Goal: Task Accomplishment & Management: Use online tool/utility

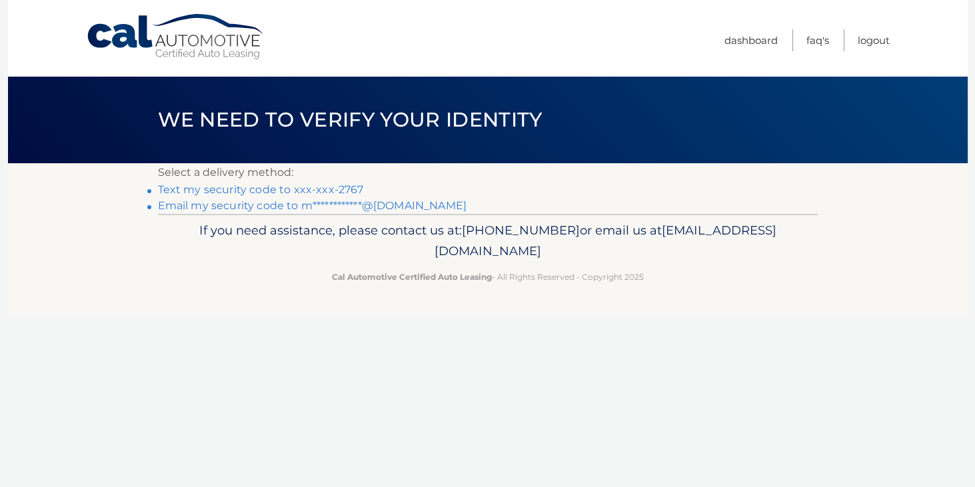
click at [268, 188] on link "Text my security code to xxx-xxx-2767" at bounding box center [261, 189] width 206 height 13
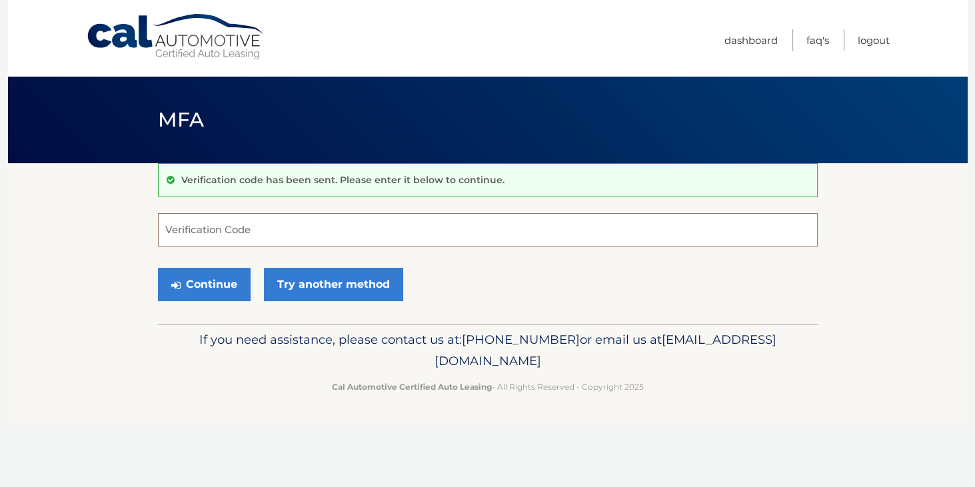
click at [254, 231] on input "Verification Code" at bounding box center [488, 229] width 660 height 33
type input "734846"
click at [225, 277] on button "Continue" at bounding box center [204, 284] width 93 height 33
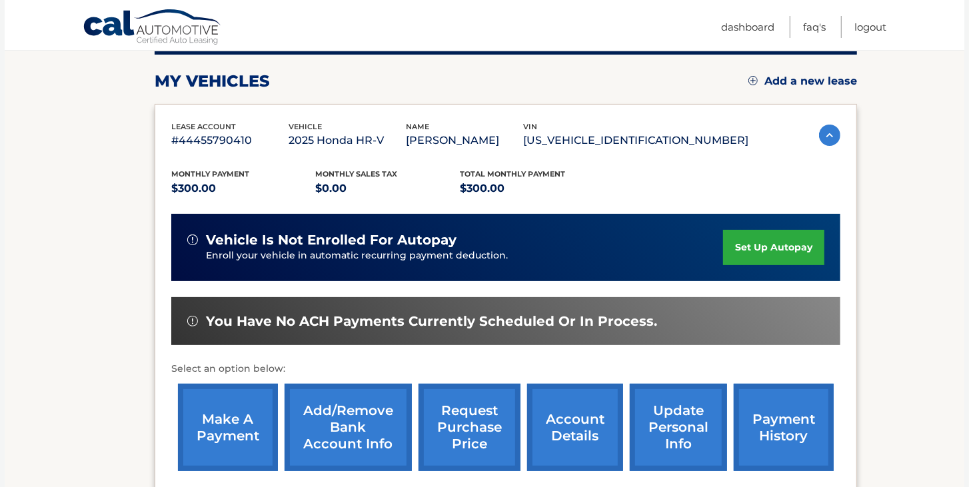
scroll to position [190, 0]
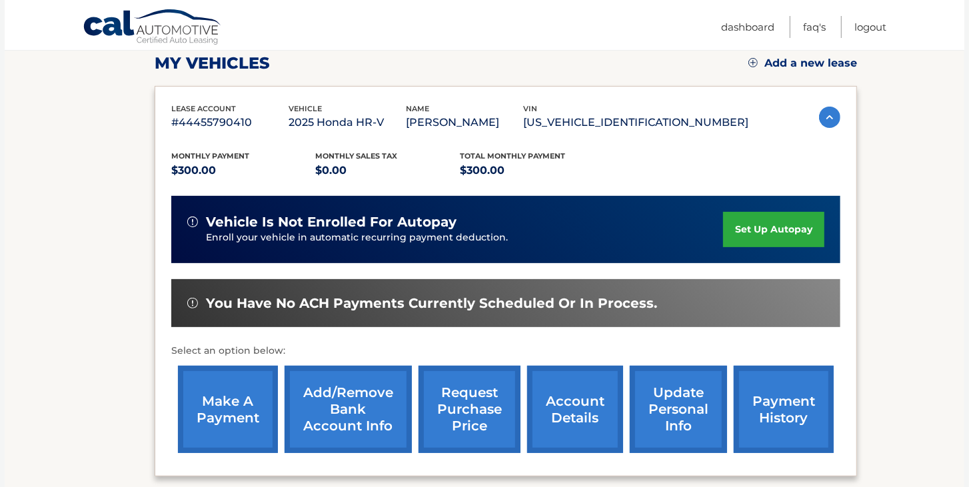
click at [219, 412] on link "make a payment" at bounding box center [228, 409] width 100 height 87
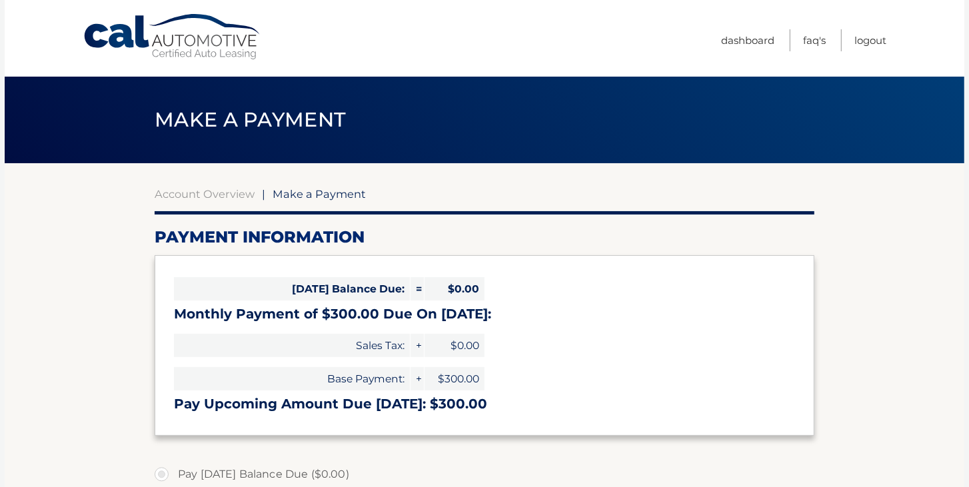
select select "NDEyN2UwZTMtYmYxNS00YjhhLThkN2MtNmM2NTc0MDg4N2Yw"
